Goal: Transaction & Acquisition: Download file/media

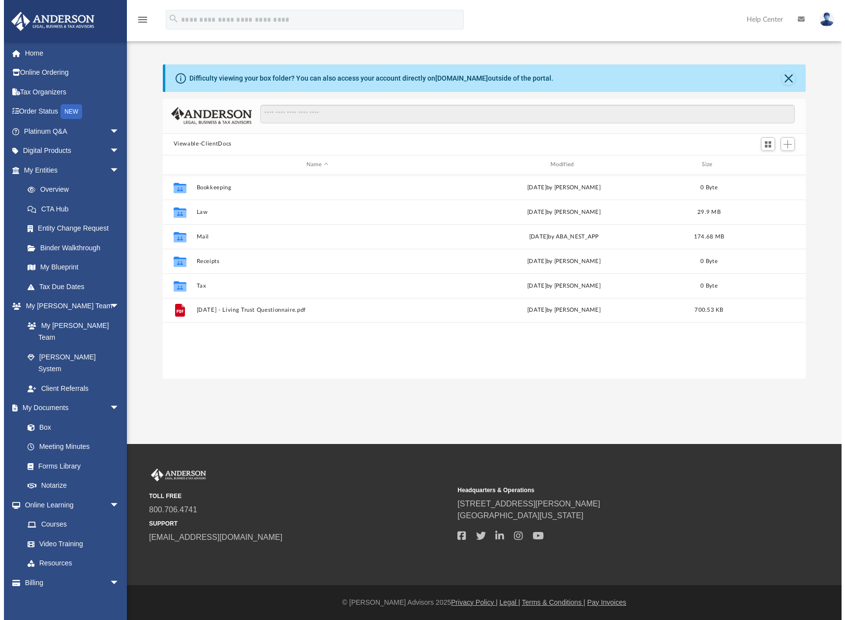
scroll to position [216, 642]
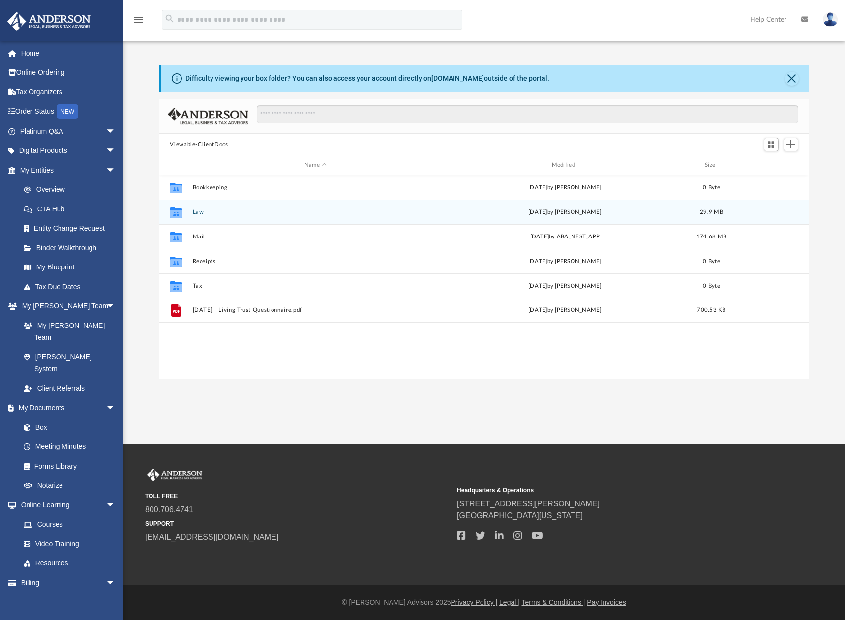
click at [207, 213] on button "Law" at bounding box center [315, 212] width 245 height 6
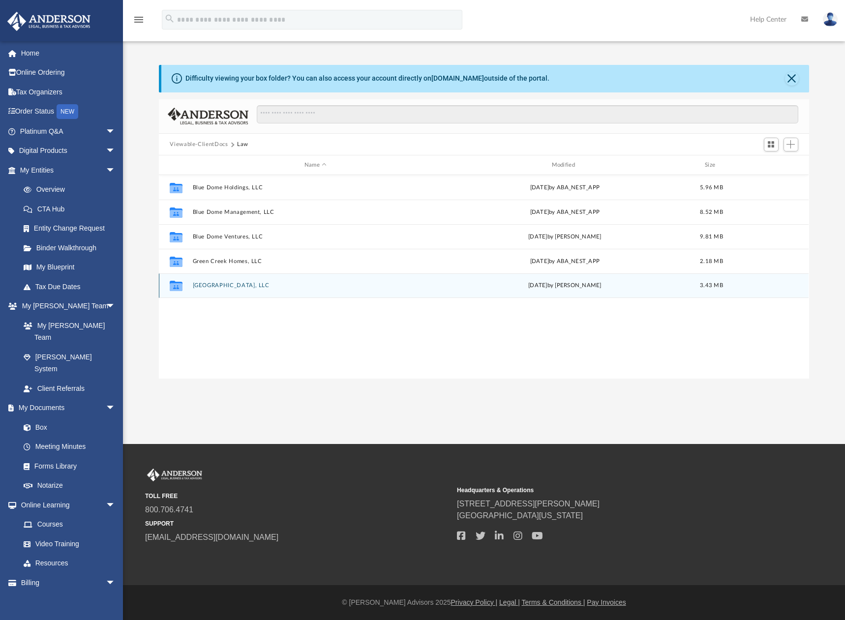
click at [219, 288] on button "[GEOGRAPHIC_DATA], LLC" at bounding box center [315, 286] width 245 height 6
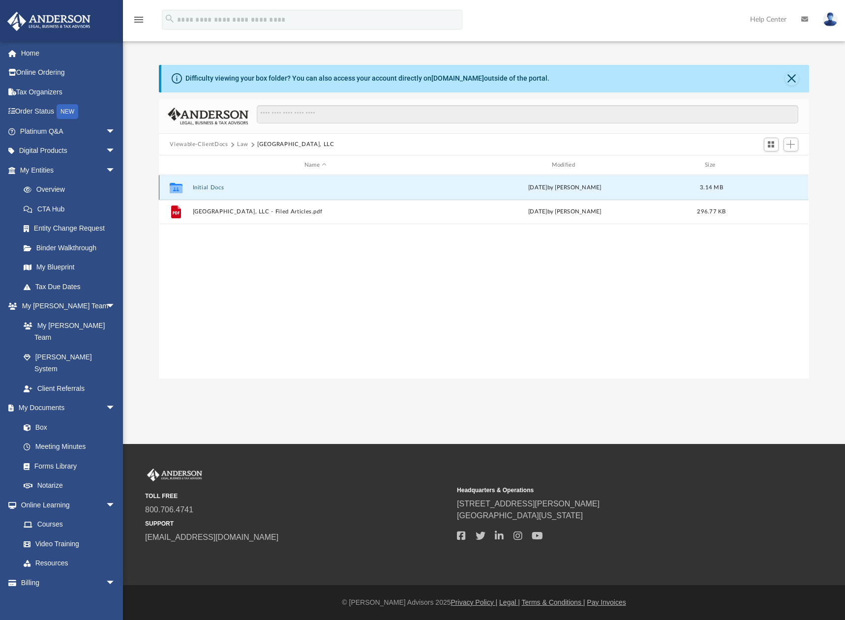
click at [223, 190] on button "Initial Docs" at bounding box center [315, 187] width 245 height 6
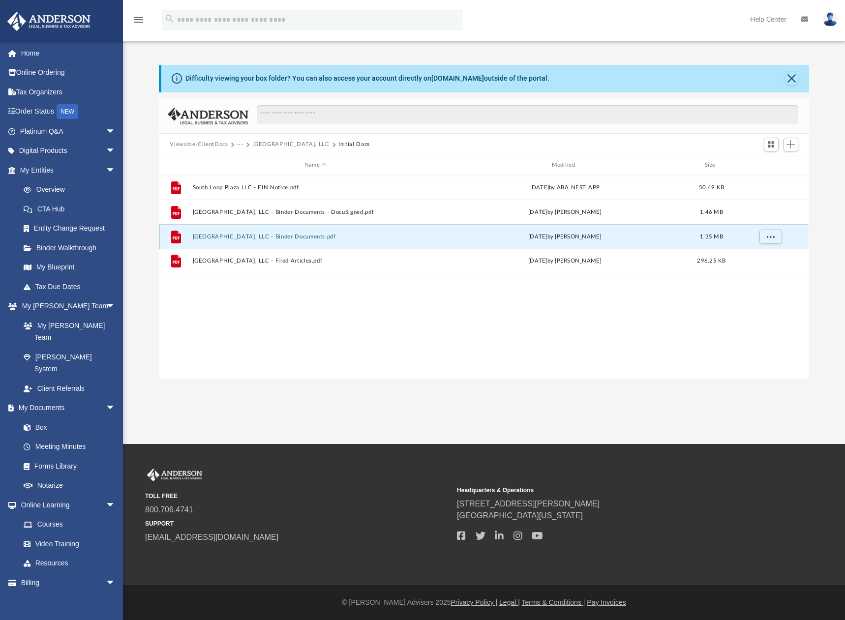
click at [304, 237] on button "[GEOGRAPHIC_DATA], LLC - Binder Documents.pdf" at bounding box center [315, 237] width 245 height 6
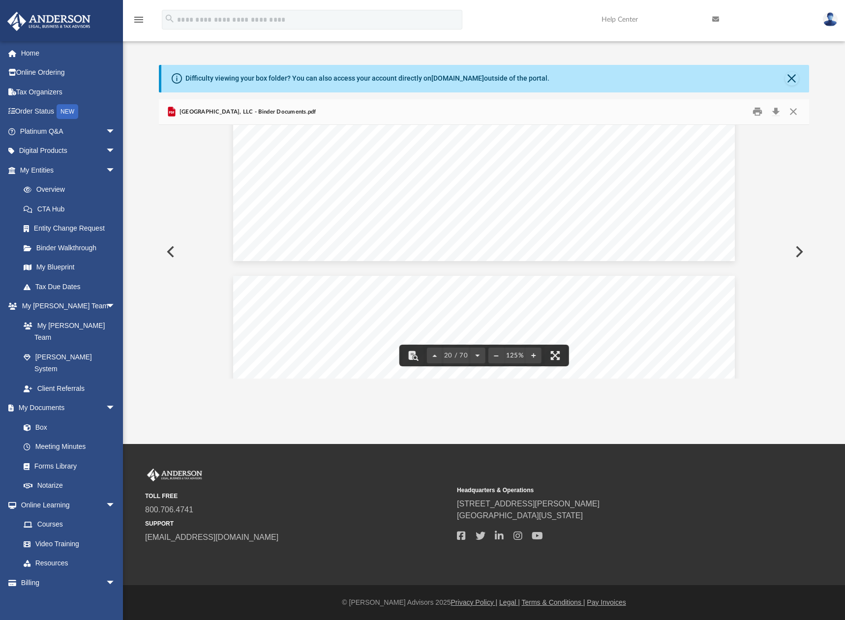
scroll to position [13276, 0]
click at [174, 247] on button "Preview" at bounding box center [170, 252] width 22 height 28
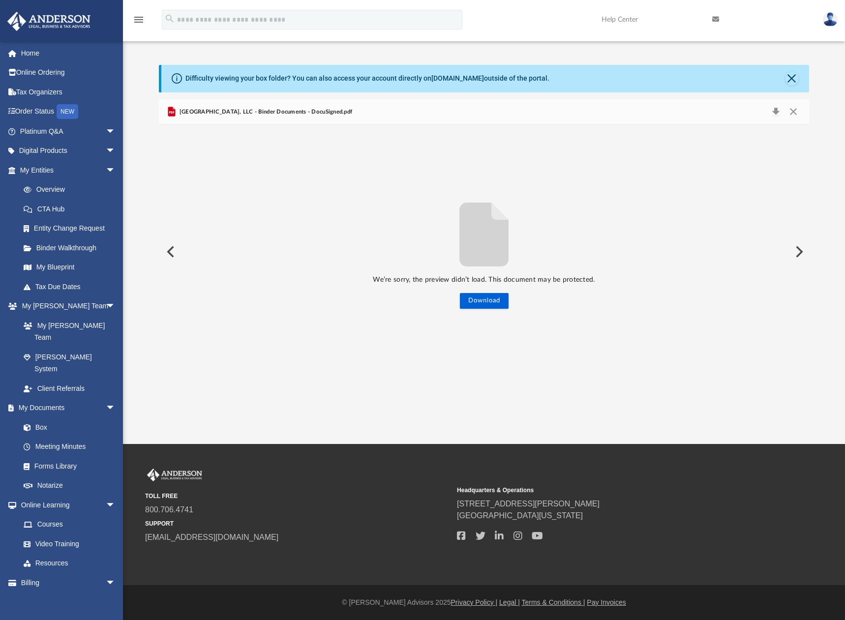
click at [235, 112] on span "[GEOGRAPHIC_DATA], LLC - Binder Documents - DocuSigned.pdf" at bounding box center [265, 112] width 175 height 9
click at [792, 80] on button "Close" at bounding box center [792, 79] width 14 height 14
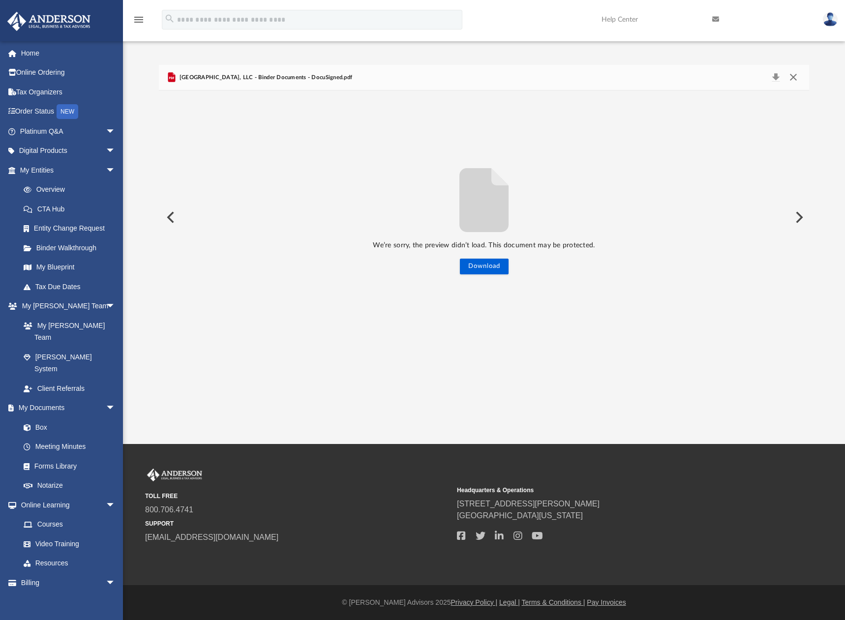
click at [795, 76] on button "Close" at bounding box center [793, 78] width 18 height 14
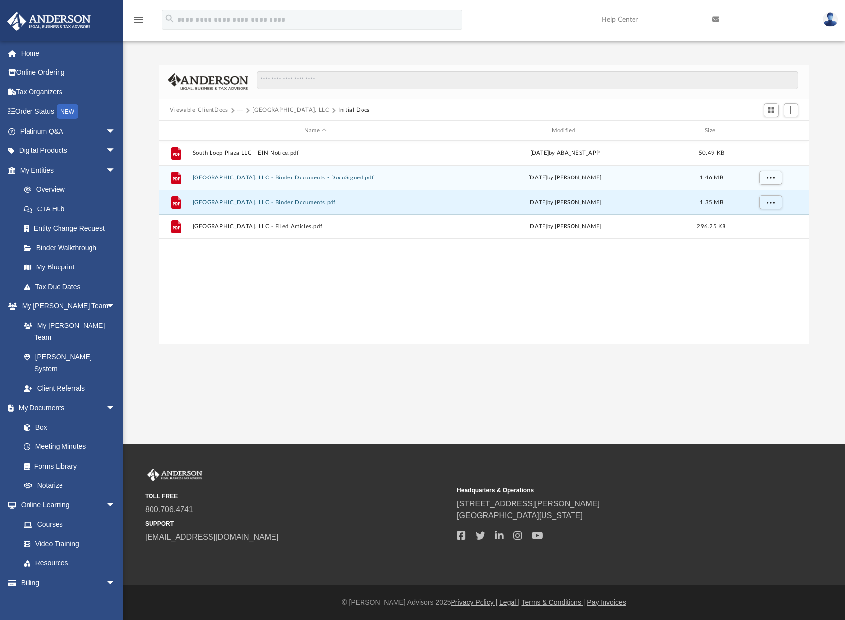
scroll to position [216, 642]
click at [276, 181] on div "File South Loop Plaza, LLC - Binder Documents - DocuSigned.pdf today by Mariell…" at bounding box center [484, 177] width 650 height 25
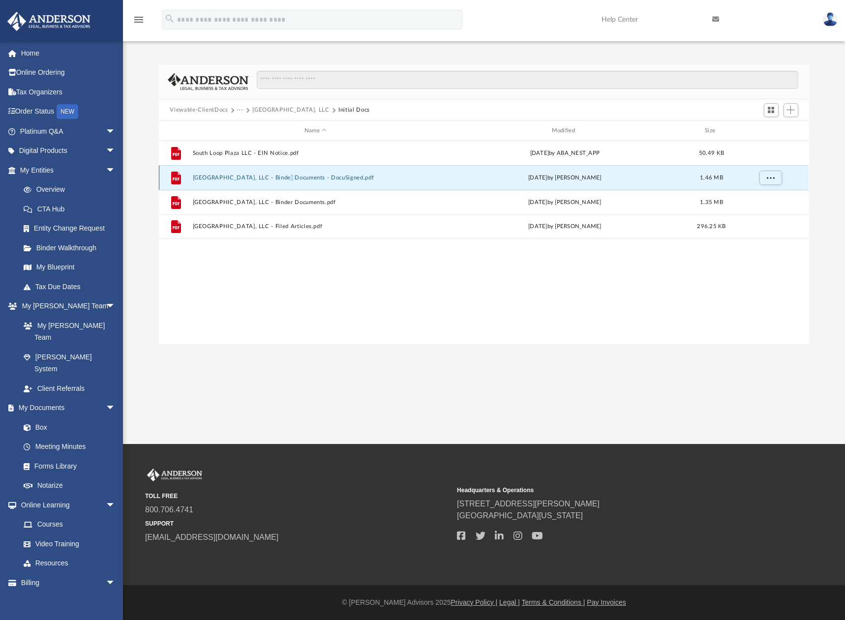
click at [276, 181] on div "File South Loop Plaza, LLC - Binder Documents - DocuSigned.pdf today by Mariell…" at bounding box center [484, 177] width 650 height 25
click at [246, 178] on button "[GEOGRAPHIC_DATA], LLC - Binder Documents - DocuSigned.pdf" at bounding box center [315, 178] width 245 height 6
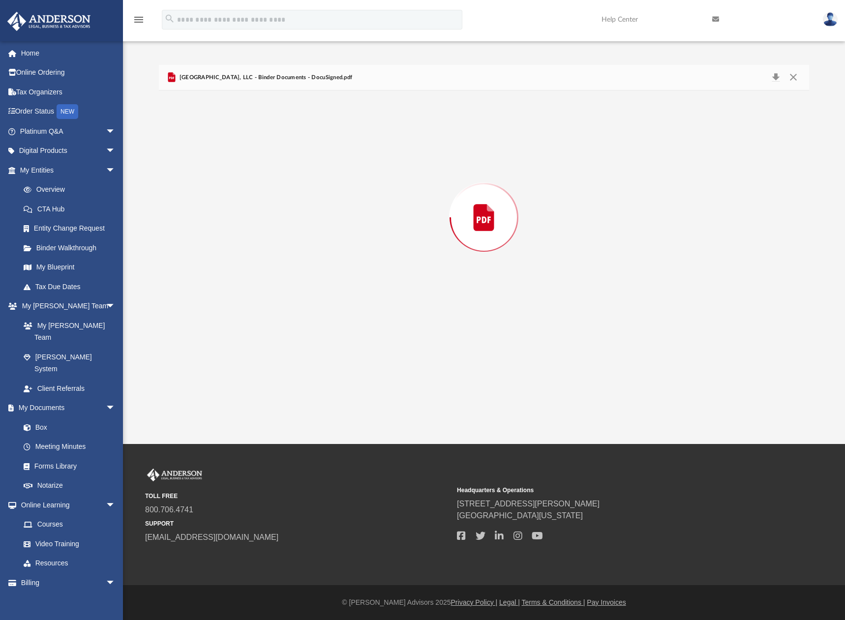
click at [246, 178] on div "Preview" at bounding box center [484, 217] width 650 height 254
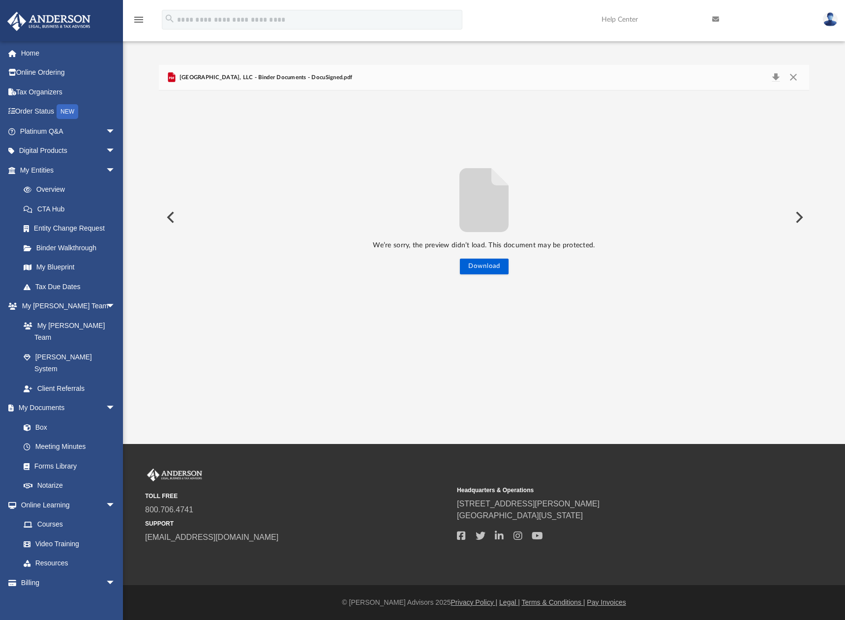
click at [332, 79] on span "[GEOGRAPHIC_DATA], LLC - Binder Documents - DocuSigned.pdf" at bounding box center [265, 77] width 175 height 9
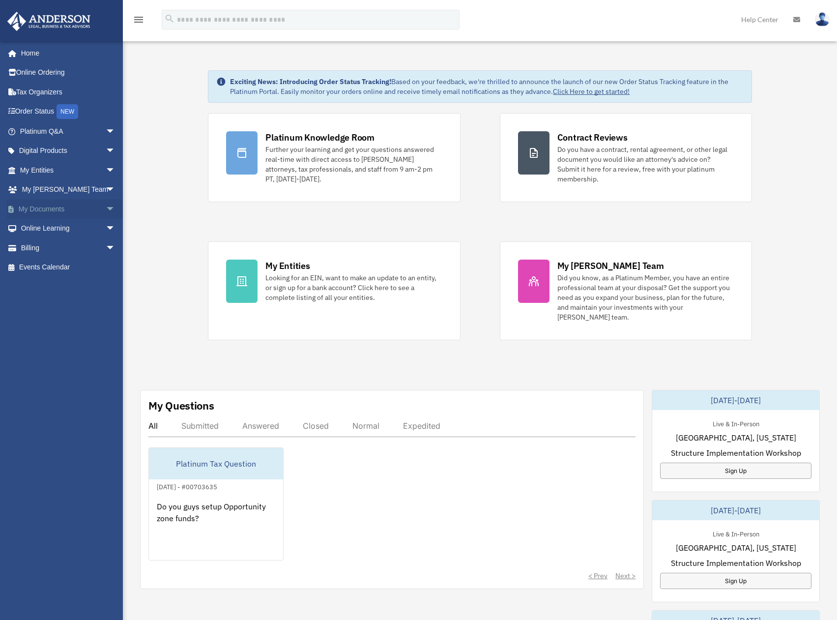
click at [43, 205] on link "My Documents arrow_drop_down" at bounding box center [68, 209] width 123 height 20
click at [106, 208] on span "arrow_drop_down" at bounding box center [116, 209] width 20 height 20
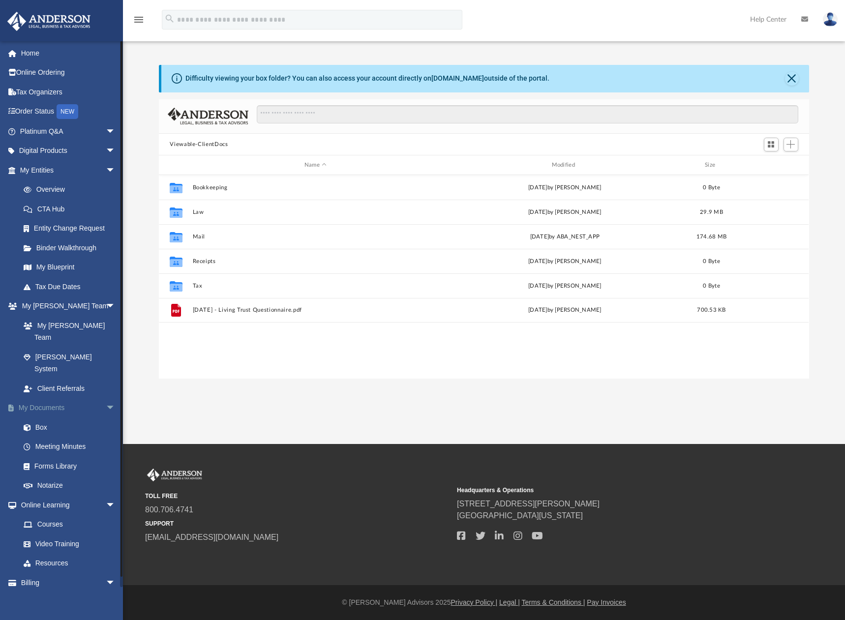
scroll to position [216, 642]
click at [49, 398] on link "My Documents arrow_drop_down" at bounding box center [68, 408] width 123 height 20
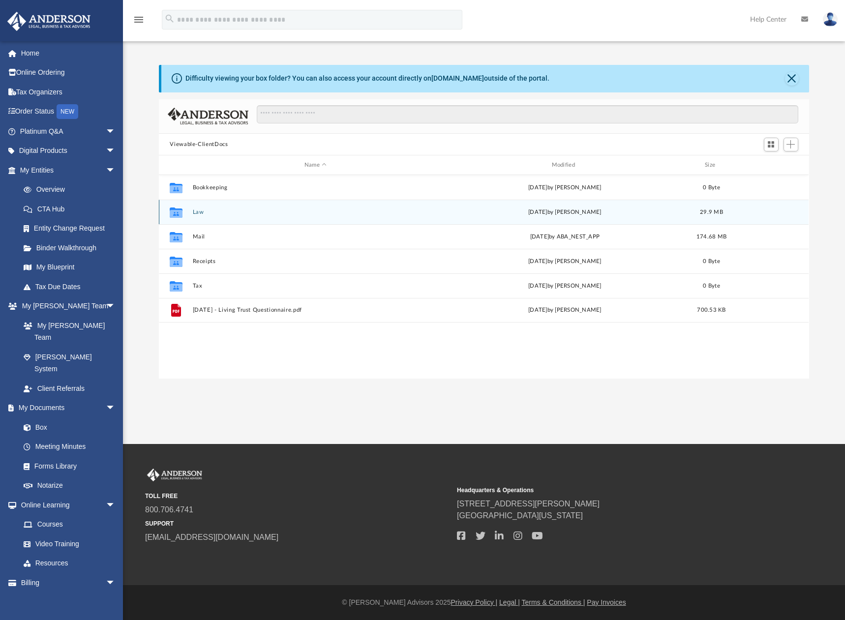
click at [236, 215] on button "Law" at bounding box center [315, 212] width 245 height 6
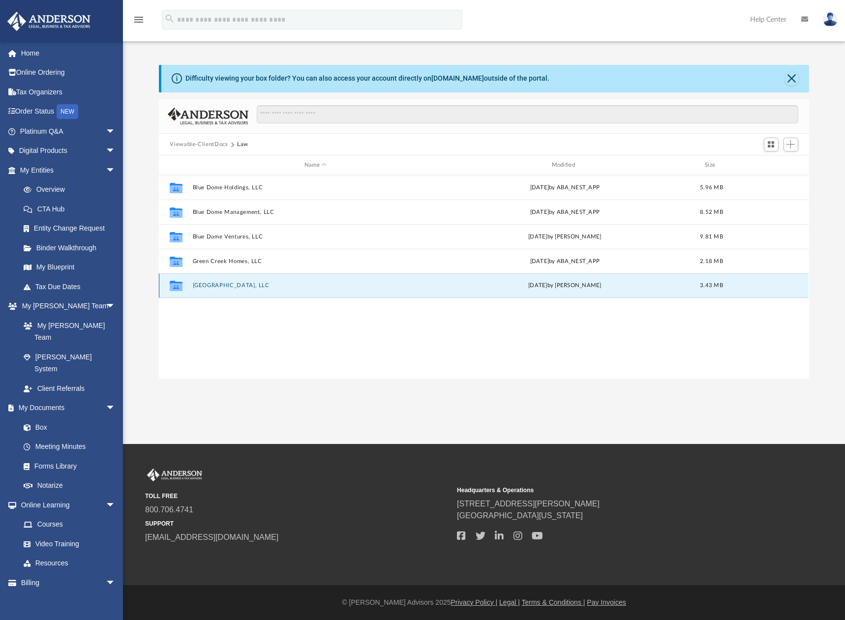
click at [230, 286] on button "[GEOGRAPHIC_DATA], LLC" at bounding box center [315, 286] width 245 height 6
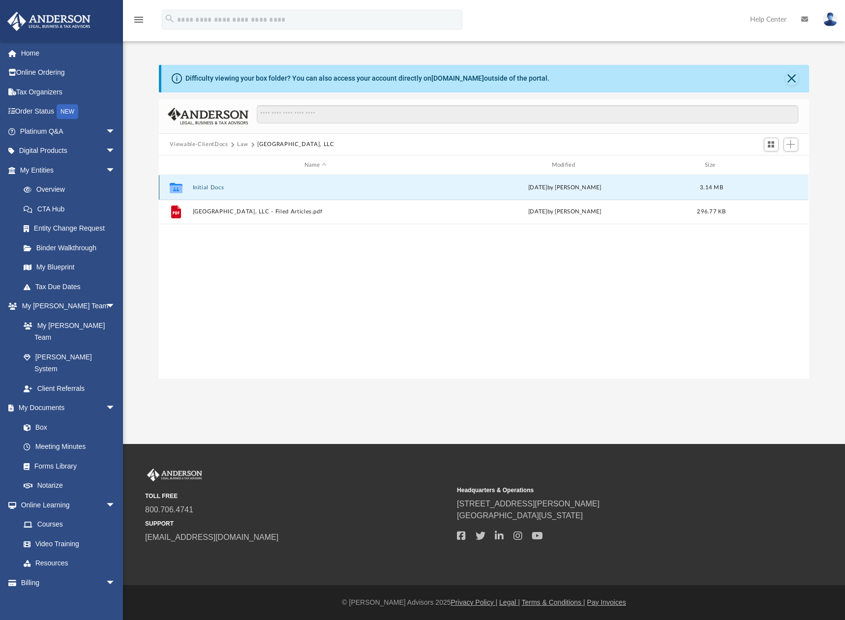
click at [212, 188] on button "Initial Docs" at bounding box center [315, 187] width 245 height 6
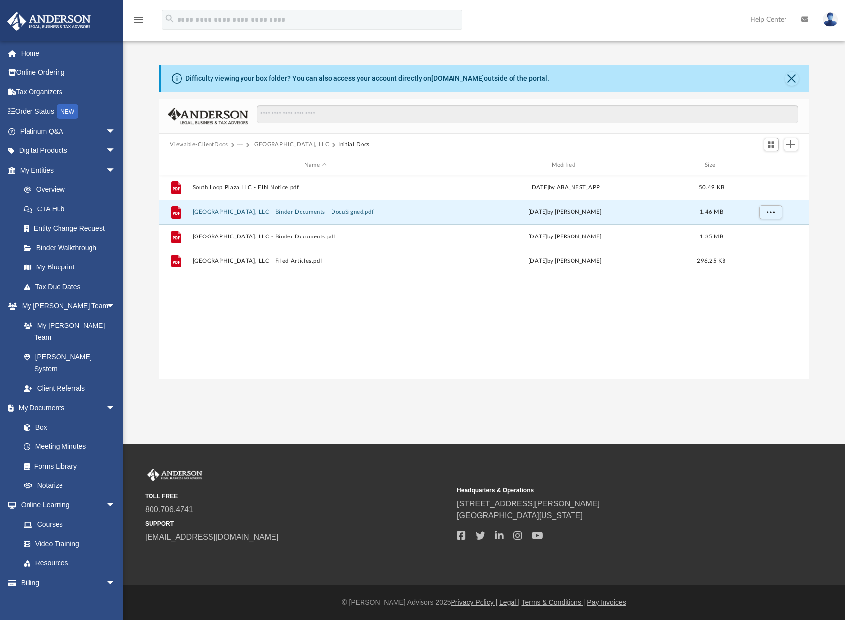
click at [381, 214] on button "[GEOGRAPHIC_DATA], LLC - Binder Documents - DocuSigned.pdf" at bounding box center [315, 212] width 245 height 6
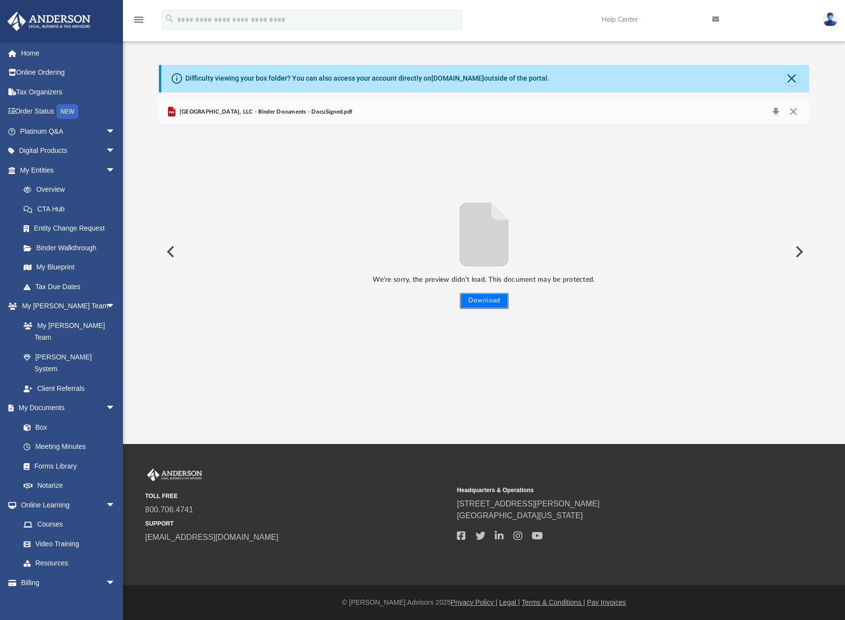
click at [479, 300] on button "Download" at bounding box center [484, 301] width 49 height 16
